Goal: Task Accomplishment & Management: Manage account settings

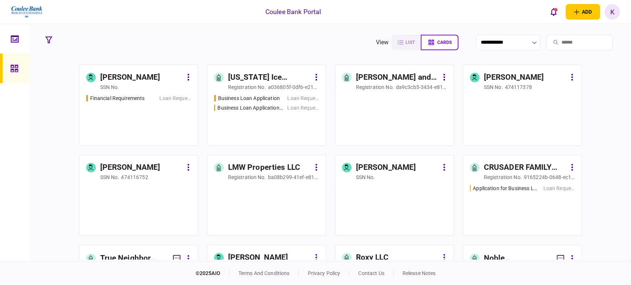
click at [568, 45] on input "search" at bounding box center [579, 43] width 66 height 16
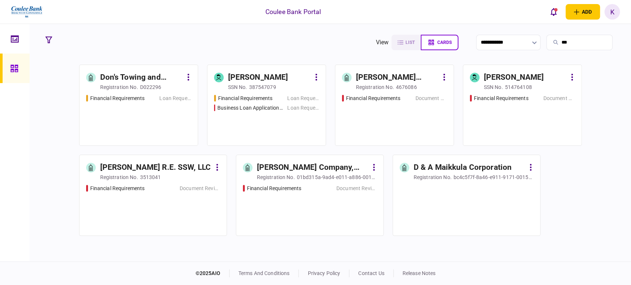
type input "***"
click at [143, 114] on div "Financial Requirements Loan Request" at bounding box center [138, 117] width 105 height 45
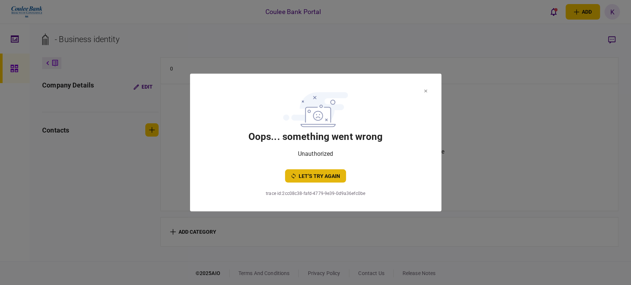
click at [317, 182] on button "let’s try again" at bounding box center [315, 176] width 61 height 13
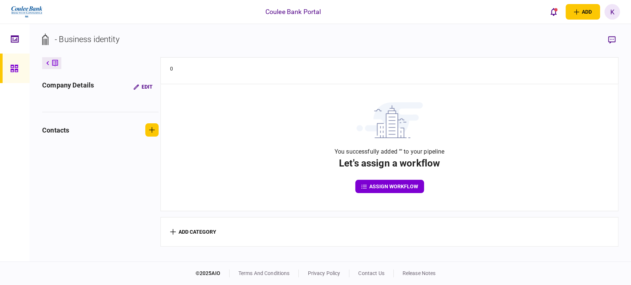
click at [14, 68] on icon at bounding box center [14, 68] width 8 height 8
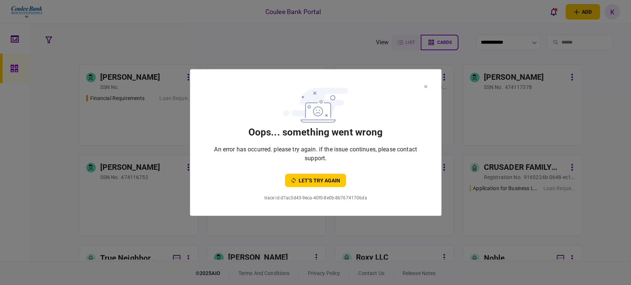
click at [315, 170] on section "oops... something went wrong An error has occurred. please try again. if the is…" at bounding box center [316, 135] width 222 height 103
click at [314, 179] on button "let’s try again" at bounding box center [315, 180] width 61 height 13
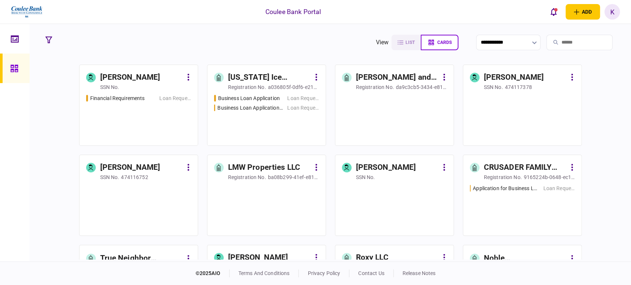
click at [567, 42] on input "search" at bounding box center [579, 43] width 66 height 16
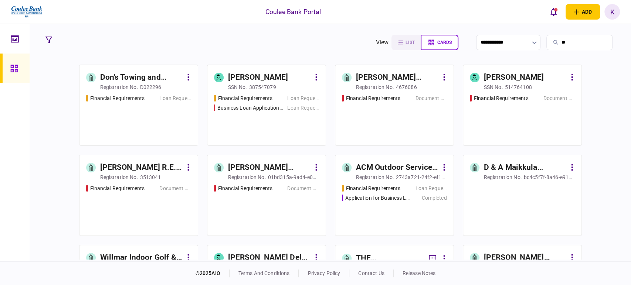
type input "**"
click at [144, 109] on div "Financial Requirements Loan Request" at bounding box center [138, 117] width 105 height 45
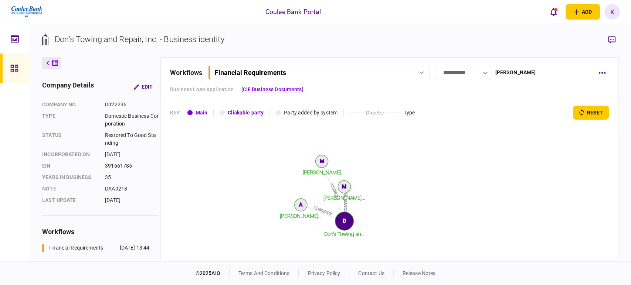
scroll to position [164, 0]
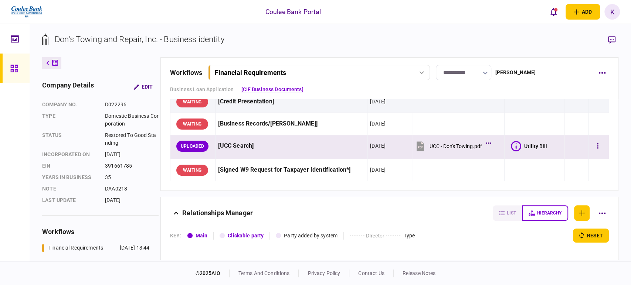
click at [422, 144] on icon at bounding box center [419, 146] width 11 height 11
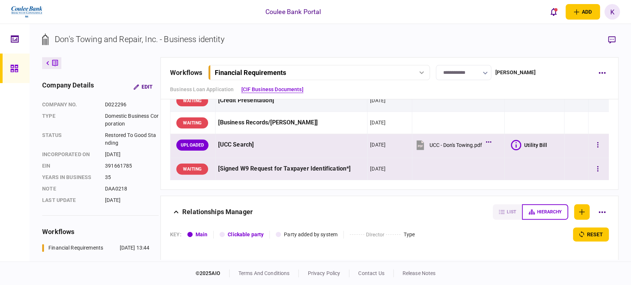
scroll to position [136, 0]
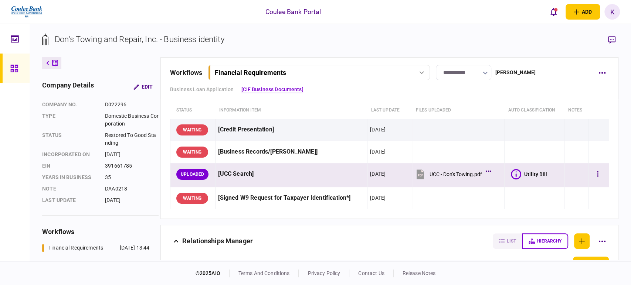
click at [416, 174] on icon at bounding box center [419, 175] width 7 height 10
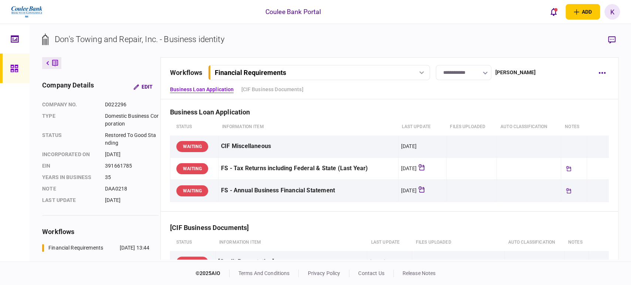
scroll to position [0, 0]
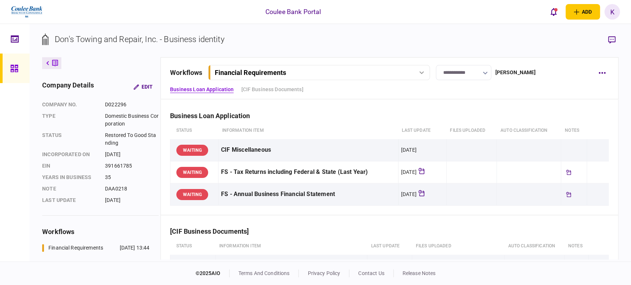
click at [422, 70] on div "Financial Requirements" at bounding box center [318, 73] width 216 height 8
click at [603, 73] on icon "button" at bounding box center [601, 73] width 7 height 2
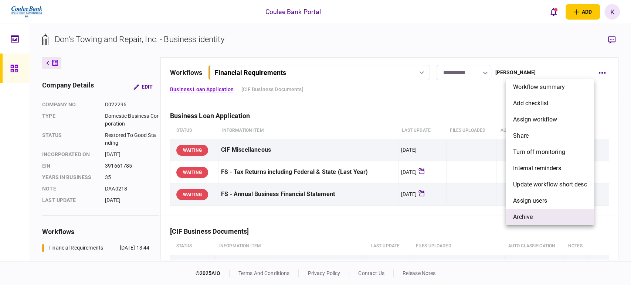
click at [543, 212] on li "archive" at bounding box center [549, 217] width 88 height 16
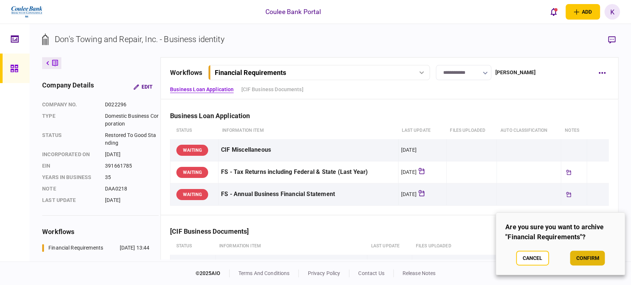
click at [592, 257] on button "confirm" at bounding box center [587, 258] width 35 height 15
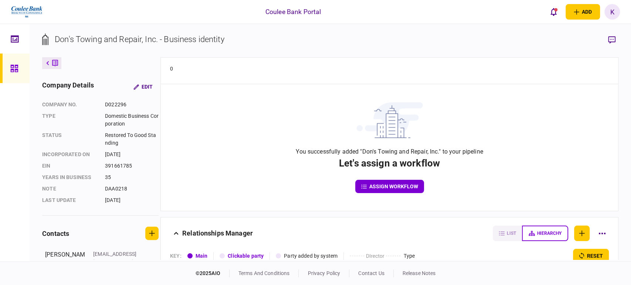
click at [14, 70] on icon at bounding box center [14, 68] width 8 height 8
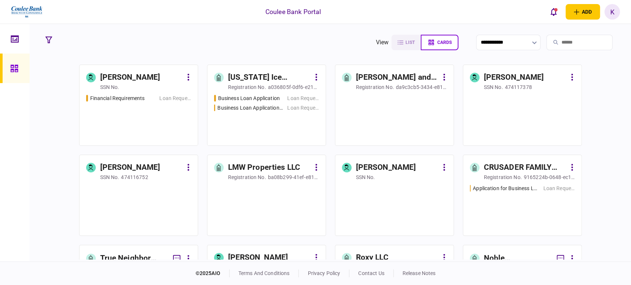
click at [565, 44] on input "search" at bounding box center [579, 43] width 66 height 16
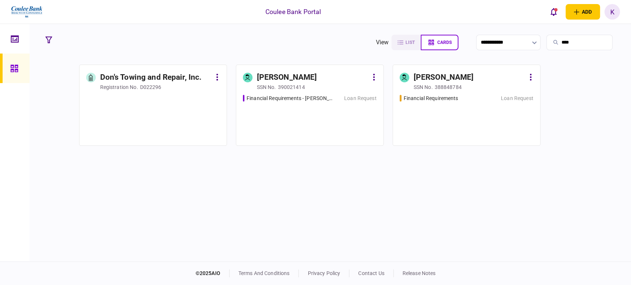
type input "****"
click at [311, 124] on div "Financial Requirements - [PERSON_NAME] Loan Request" at bounding box center [310, 117] width 134 height 45
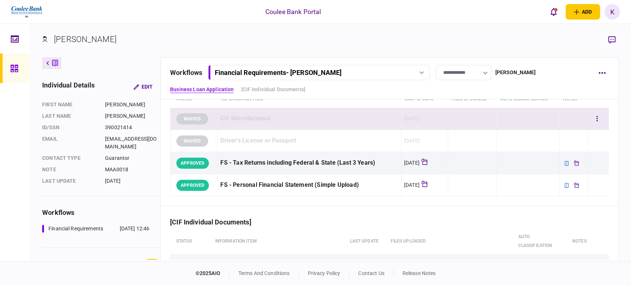
scroll to position [82, 0]
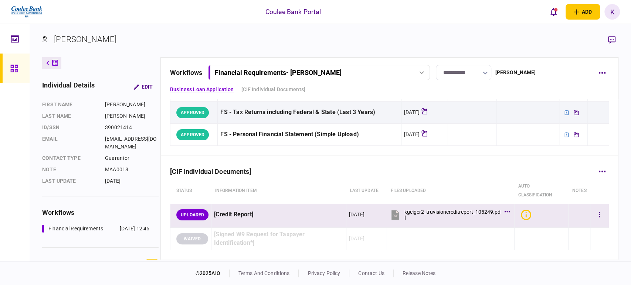
drag, startPoint x: 395, startPoint y: 216, endPoint x: 396, endPoint y: 221, distance: 5.3
click at [395, 216] on icon at bounding box center [394, 215] width 7 height 10
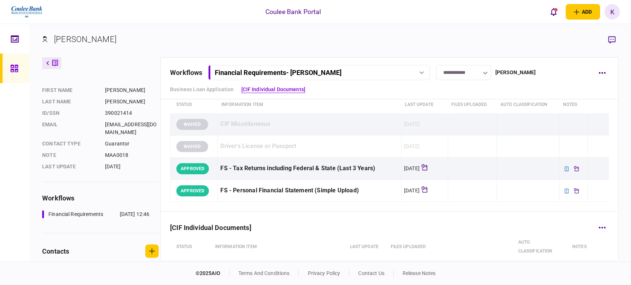
scroll to position [0, 0]
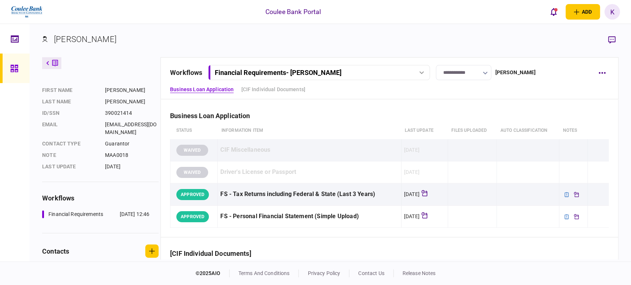
click at [372, 73] on div "Financial Requirements - [PERSON_NAME]" at bounding box center [310, 73] width 191 height 8
click at [270, 86] on div "Financial Requirements - [PERSON_NAME]" at bounding box center [268, 88] width 98 height 8
drag, startPoint x: 44, startPoint y: 63, endPoint x: 31, endPoint y: 69, distance: 14.6
click at [44, 63] on button at bounding box center [51, 63] width 19 height 12
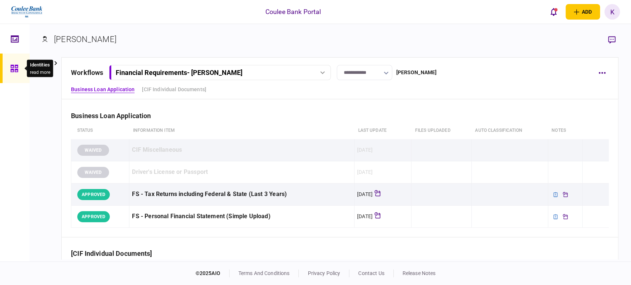
click at [16, 70] on icon at bounding box center [13, 68] width 7 height 7
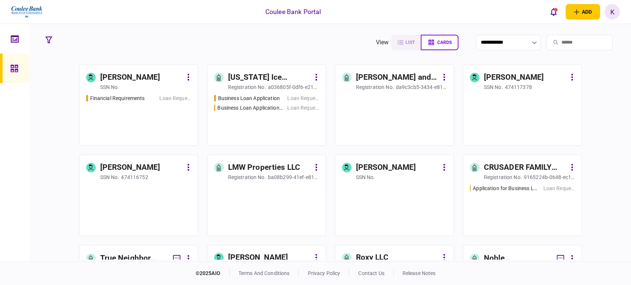
click at [583, 41] on input "search" at bounding box center [579, 43] width 66 height 16
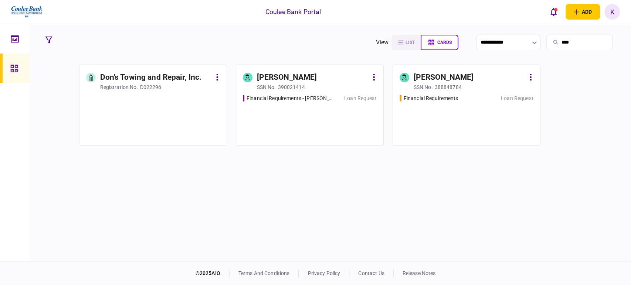
type input "****"
click at [439, 122] on div "Financial Requirements Loan Request" at bounding box center [466, 117] width 134 height 45
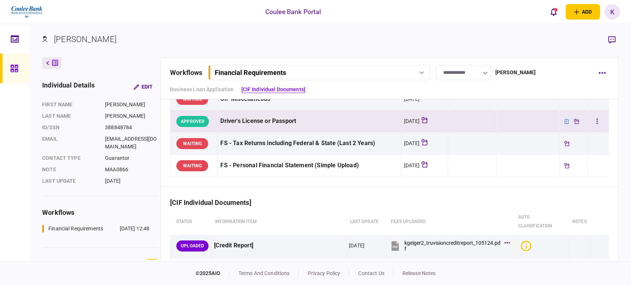
scroll to position [119, 0]
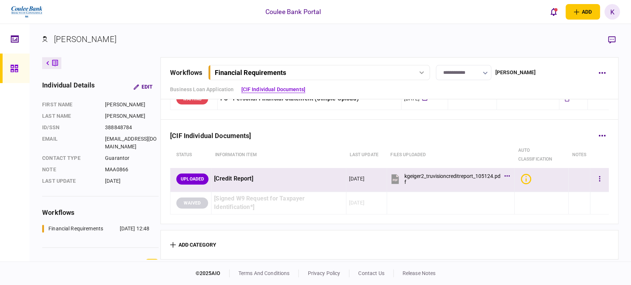
click at [391, 178] on icon at bounding box center [394, 179] width 7 height 10
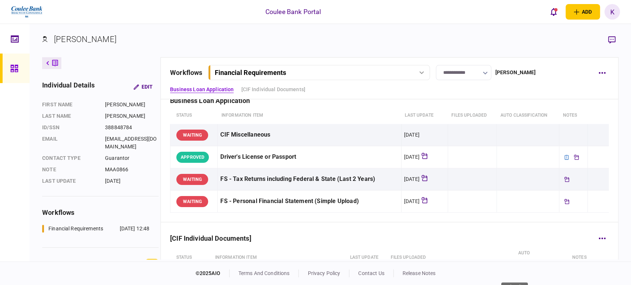
scroll to position [0, 0]
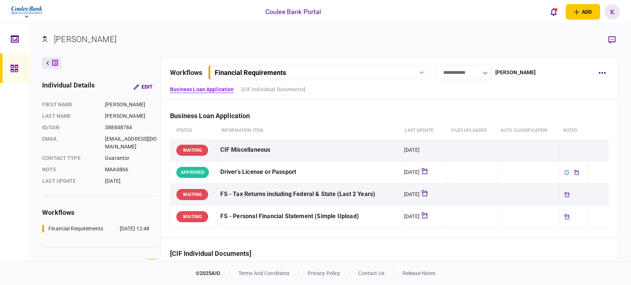
click at [417, 72] on div at bounding box center [421, 72] width 11 height 3
click at [395, 53] on section "[PERSON_NAME]" at bounding box center [330, 45] width 576 height 24
click at [603, 76] on button "button" at bounding box center [601, 72] width 13 height 13
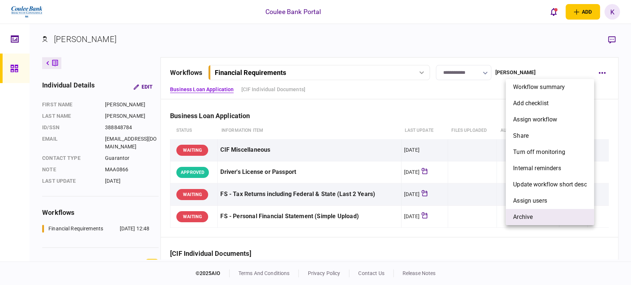
click at [525, 215] on span "archive" at bounding box center [523, 217] width 20 height 9
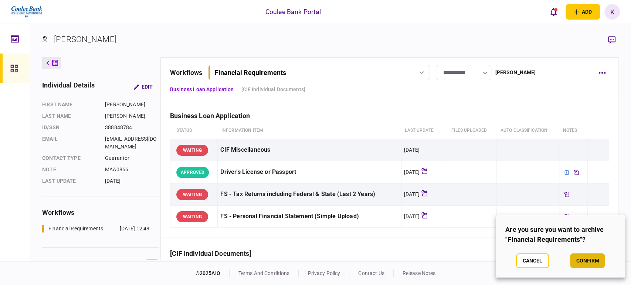
click at [584, 264] on button "confirm" at bounding box center [587, 260] width 35 height 15
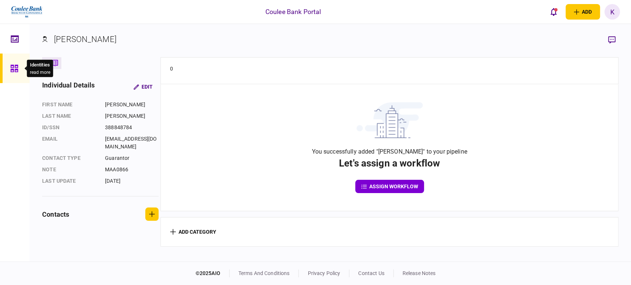
click at [18, 66] on icon at bounding box center [13, 68] width 7 height 7
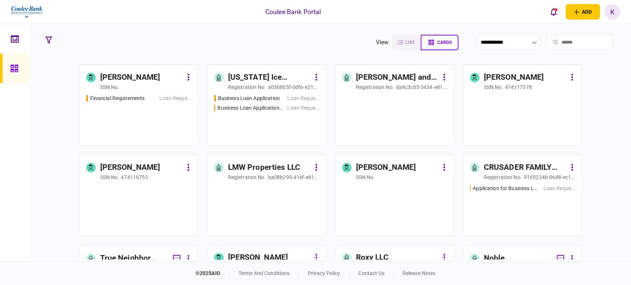
click at [563, 47] on input "search" at bounding box center [579, 43] width 66 height 16
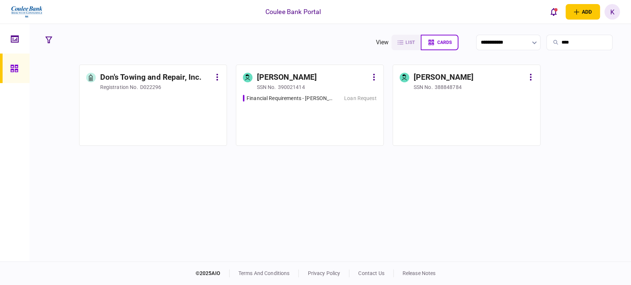
type input "****"
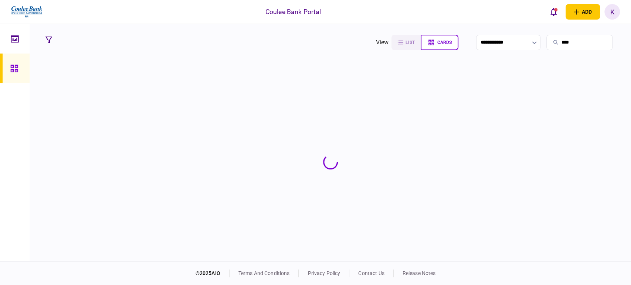
click at [303, 105] on section at bounding box center [330, 162] width 576 height 195
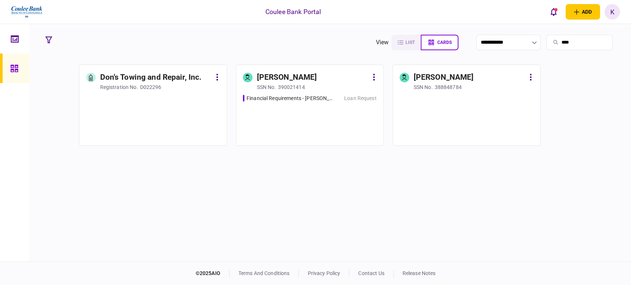
click at [298, 123] on div "Financial Requirements - [PERSON_NAME] Loan Request" at bounding box center [310, 117] width 134 height 45
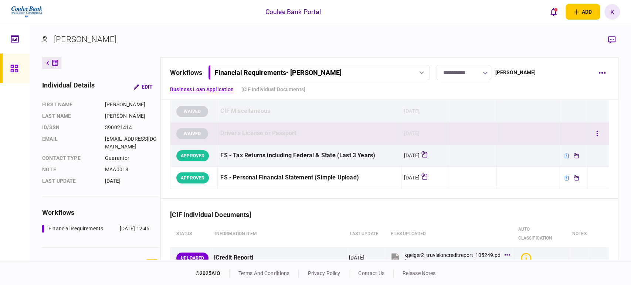
scroll to position [119, 0]
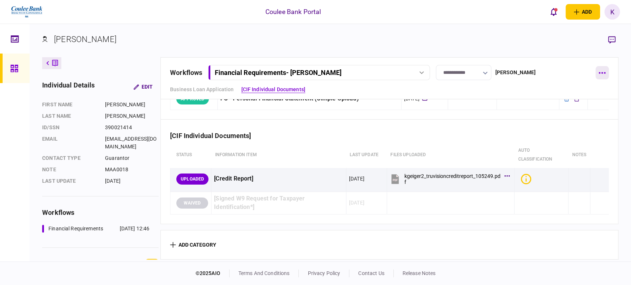
click at [603, 73] on icon "button" at bounding box center [601, 73] width 7 height 2
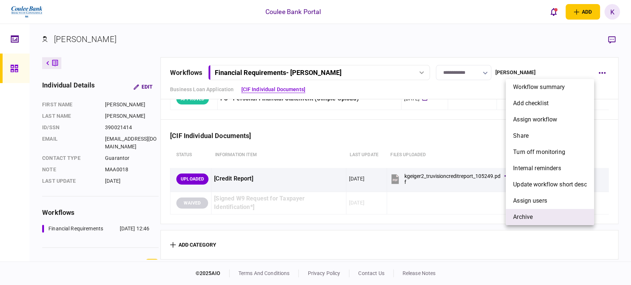
click at [528, 215] on span "archive" at bounding box center [523, 217] width 20 height 9
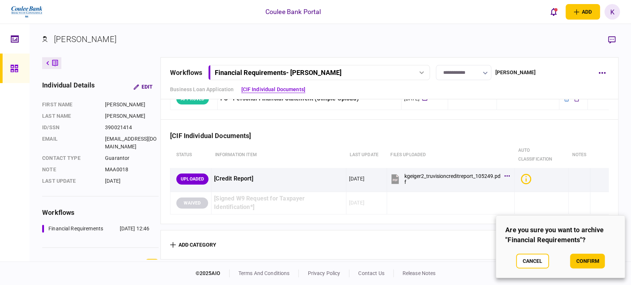
click at [586, 260] on button "confirm" at bounding box center [587, 261] width 35 height 15
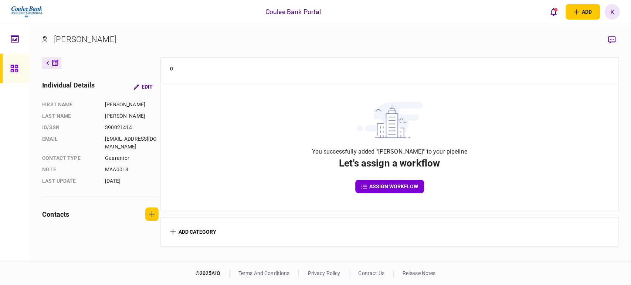
click at [44, 63] on button at bounding box center [51, 63] width 19 height 12
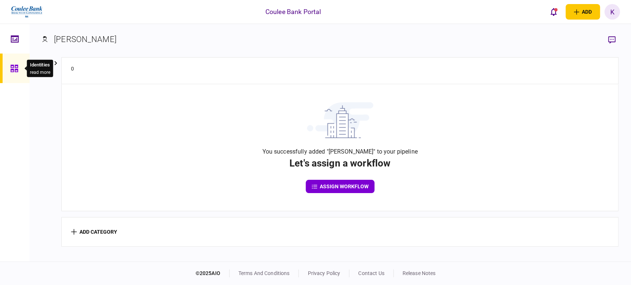
click at [19, 71] on div at bounding box center [16, 69] width 12 height 30
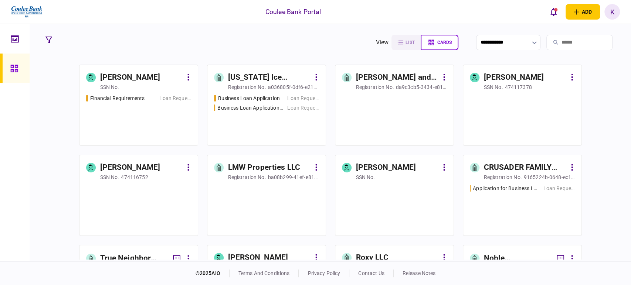
click at [567, 44] on input "search" at bounding box center [579, 43] width 66 height 16
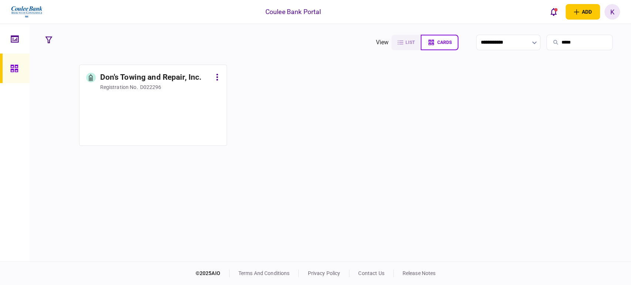
type input "*****"
click at [154, 119] on section at bounding box center [330, 162] width 576 height 195
click at [154, 119] on div at bounding box center [153, 117] width 134 height 45
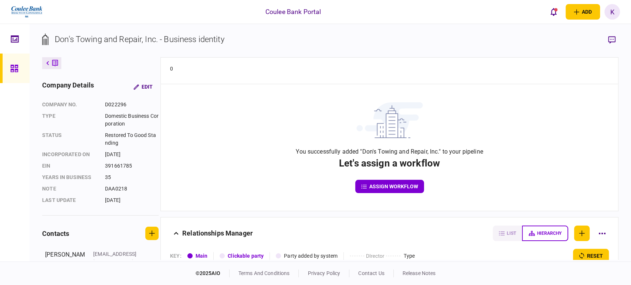
click at [16, 36] on icon at bounding box center [15, 38] width 8 height 7
